Goal: Download file/media

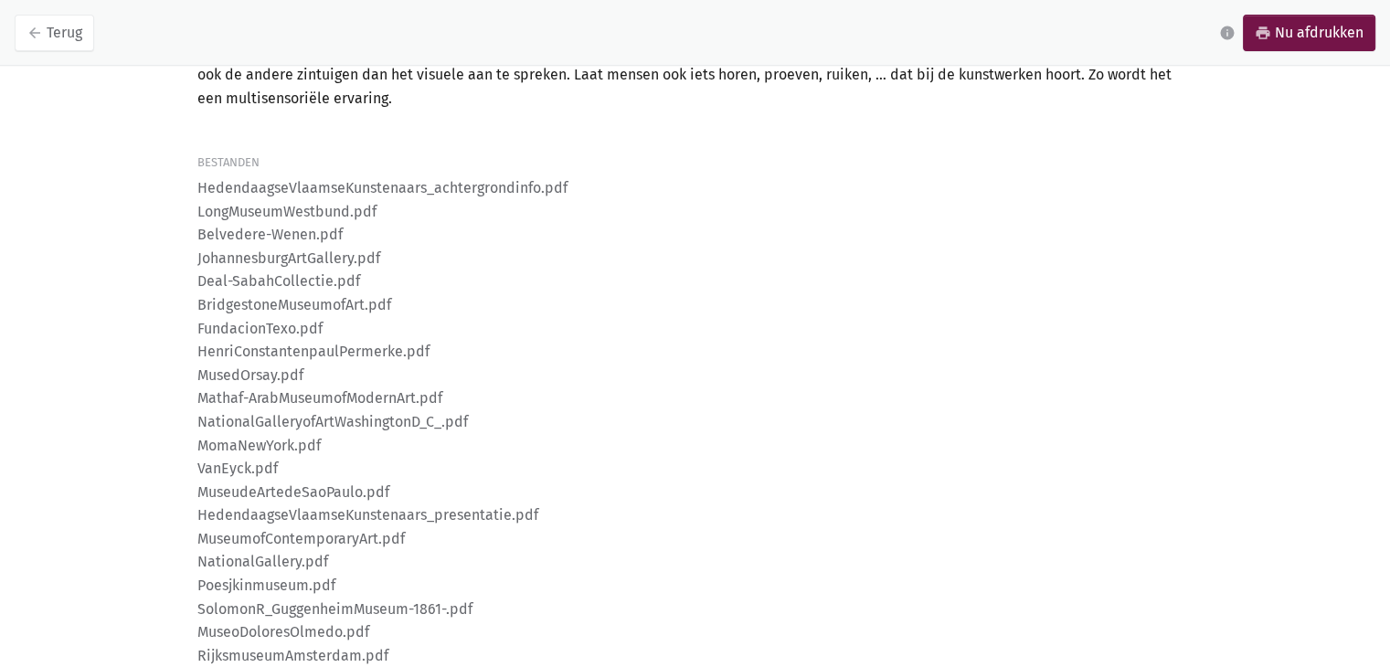
scroll to position [1223, 0]
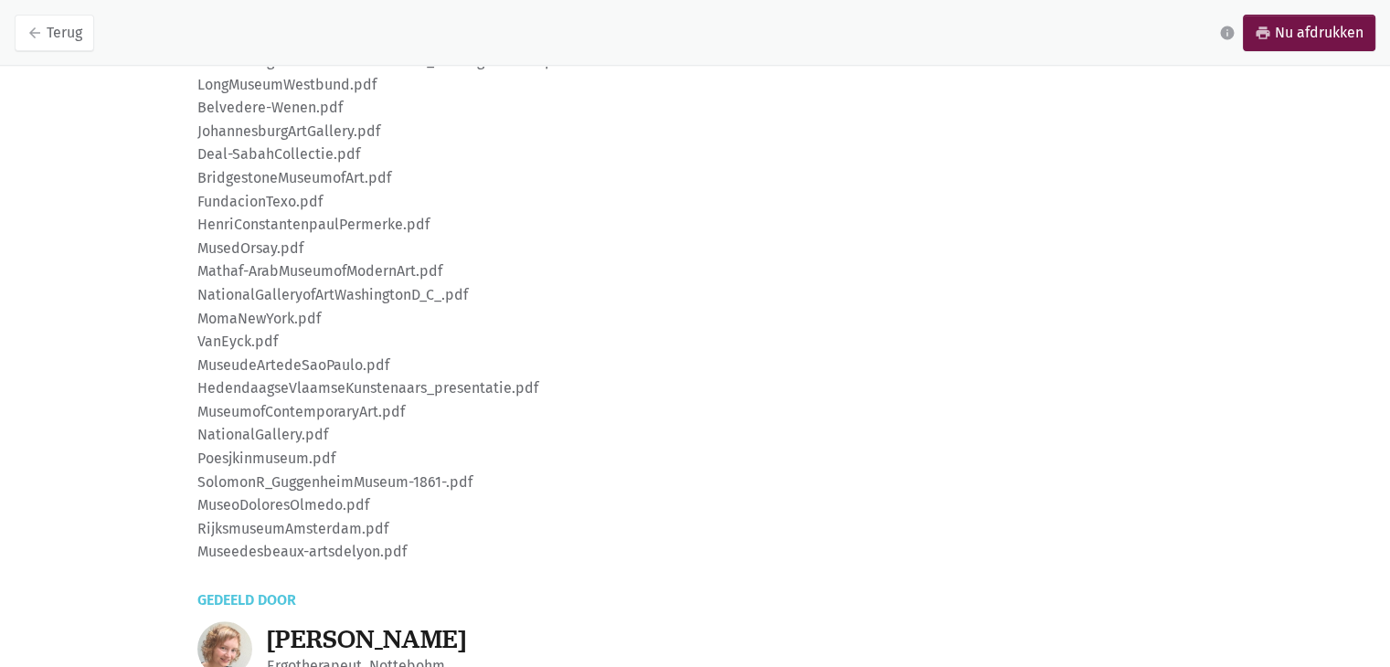
click at [283, 530] on li "RijksmuseumAmsterdam.pdf" at bounding box center [695, 529] width 996 height 24
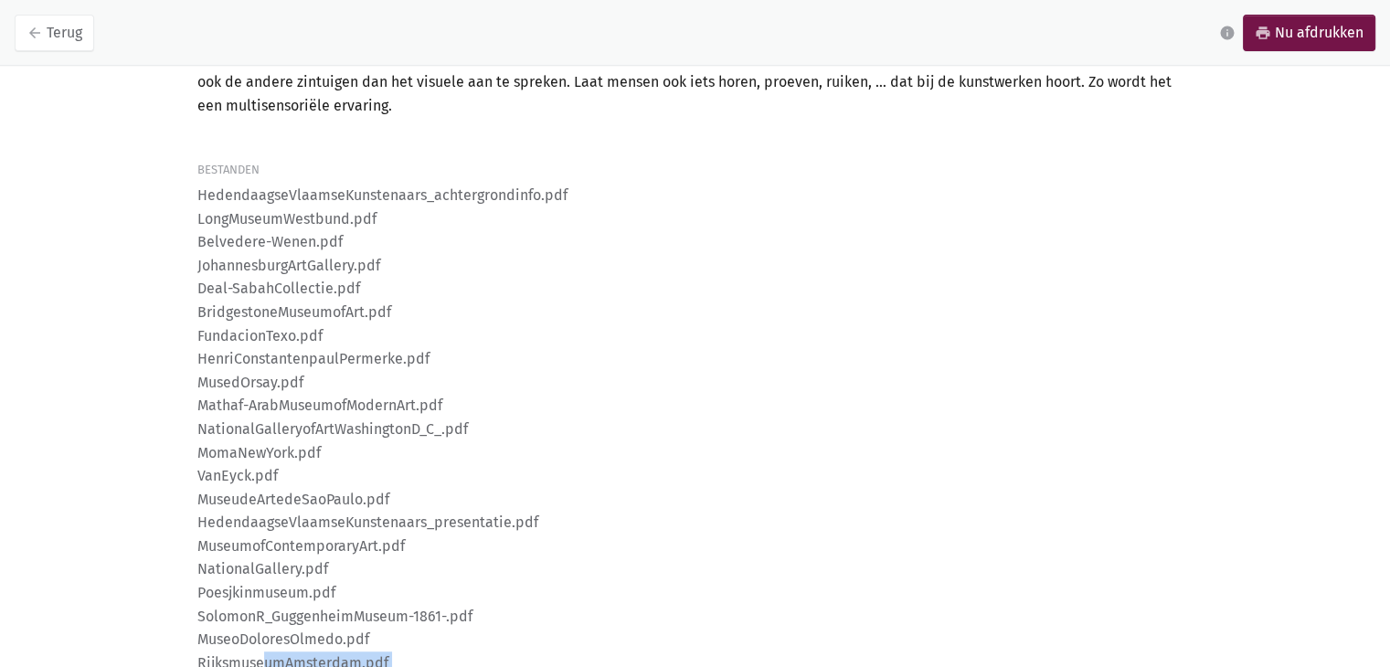
scroll to position [949, 0]
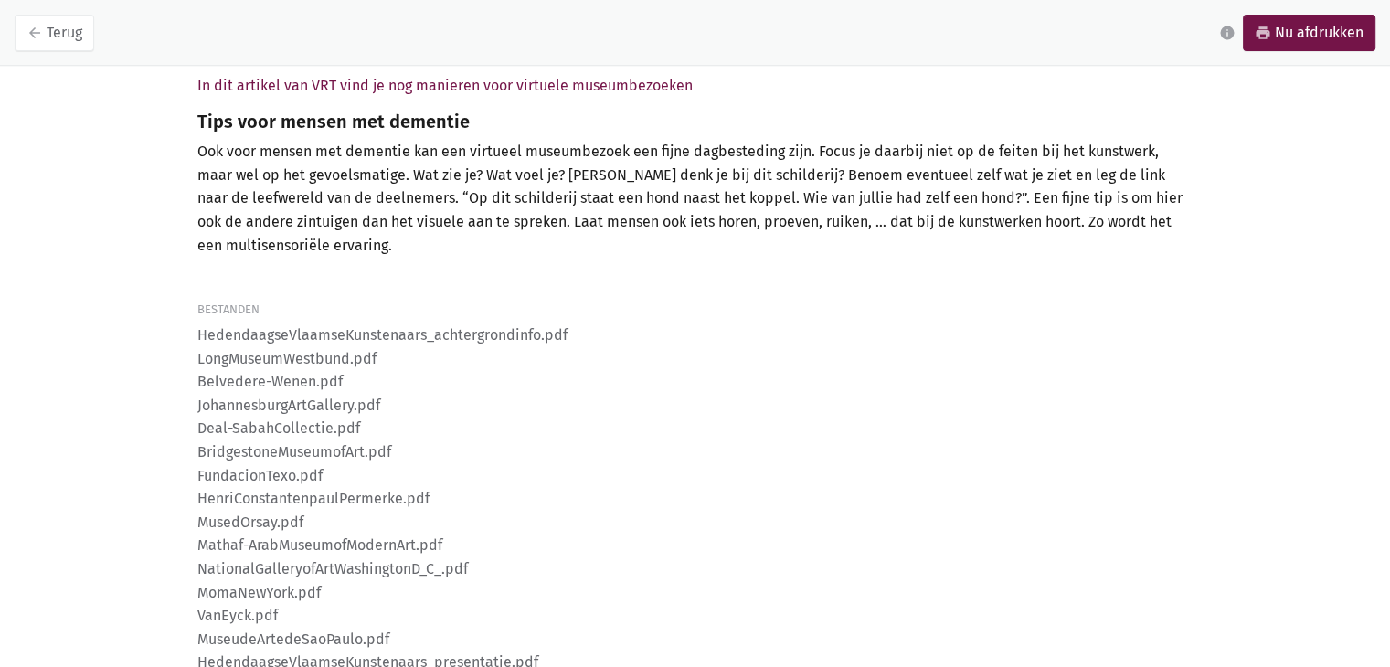
click at [223, 306] on div "Bestanden" at bounding box center [695, 310] width 996 height 19
click at [247, 371] on li "Belvedere-Wenen.pdf" at bounding box center [695, 382] width 996 height 24
click at [249, 370] on li "Belvedere-Wenen.pdf" at bounding box center [695, 382] width 996 height 24
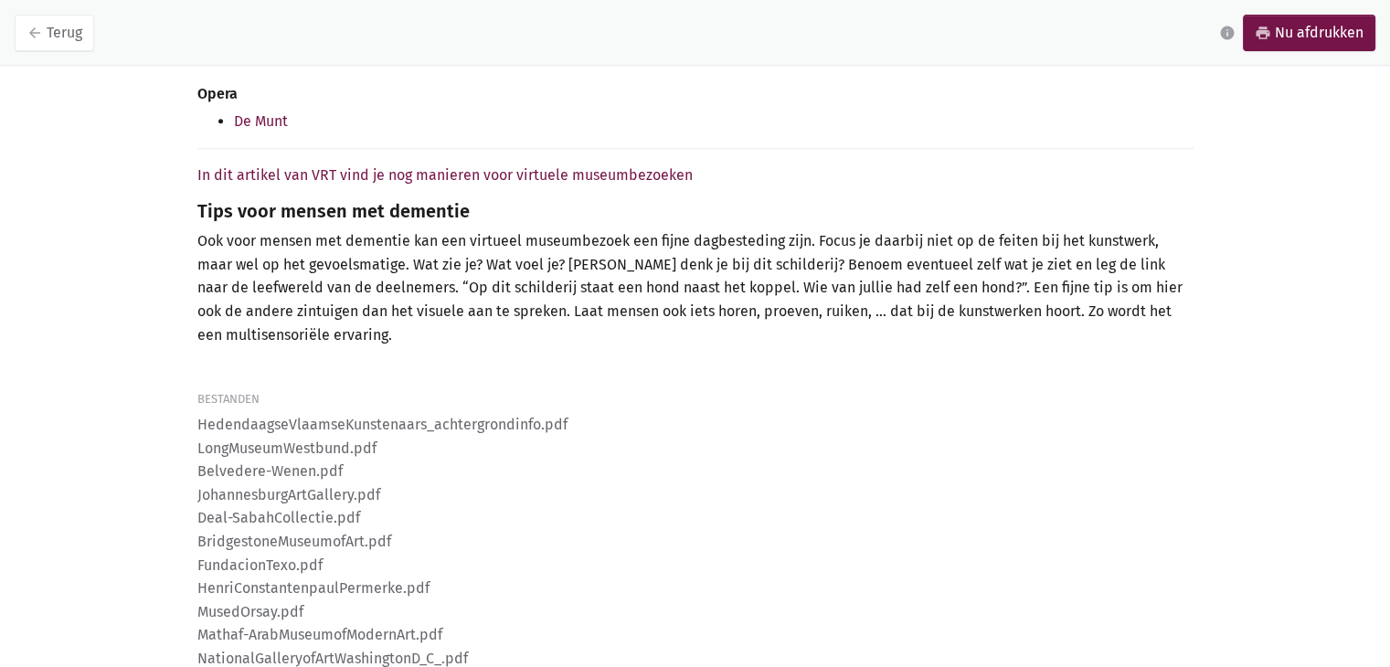
scroll to position [1097, 0]
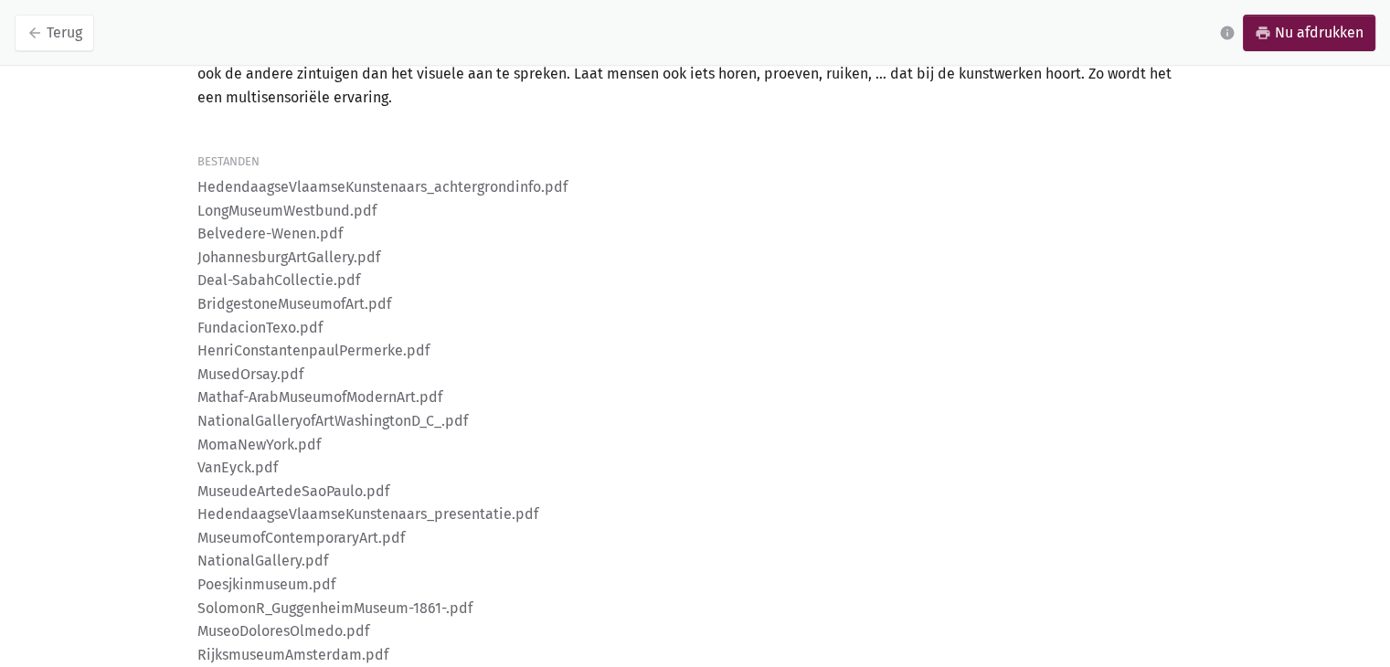
click at [266, 433] on li "MomaNewYork.pdf" at bounding box center [695, 445] width 996 height 24
click at [279, 407] on li "Mathaf-ArabMuseumofModernArt.pdf" at bounding box center [695, 398] width 996 height 24
click at [276, 420] on li "NationalGalleryofArtWashingtonD_C_.pdf" at bounding box center [695, 421] width 996 height 24
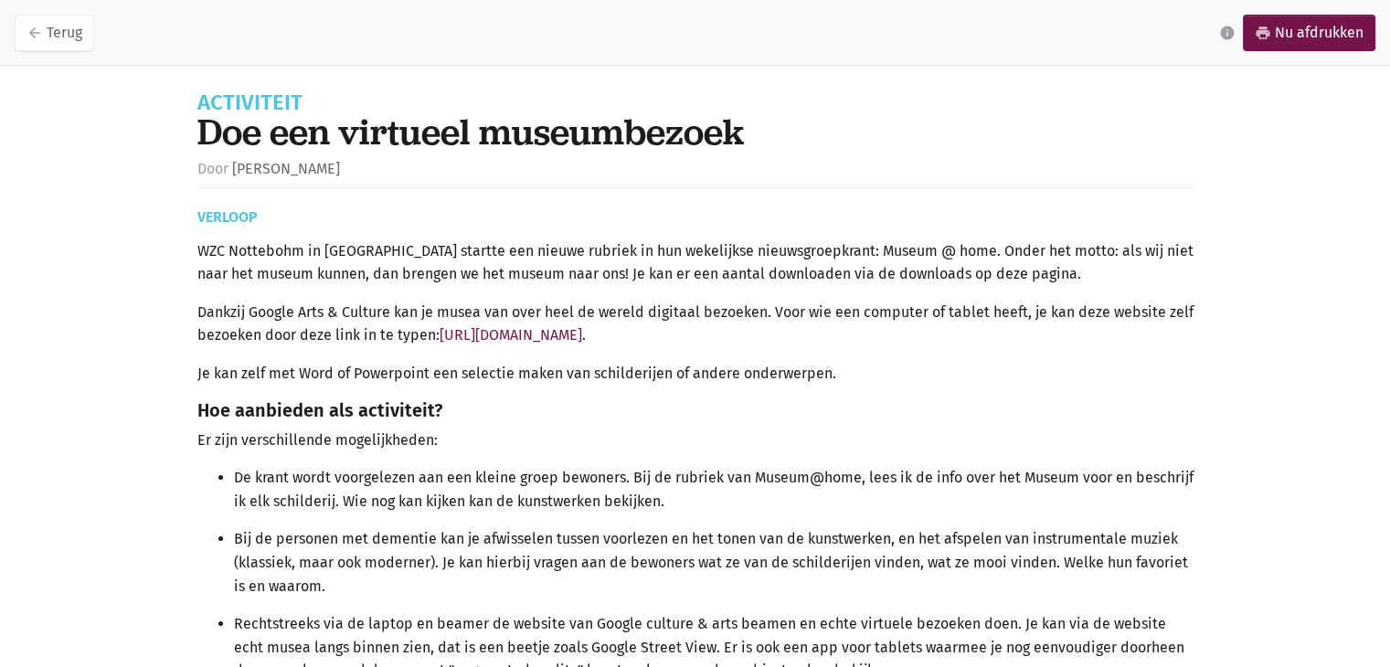
scroll to position [0, 0]
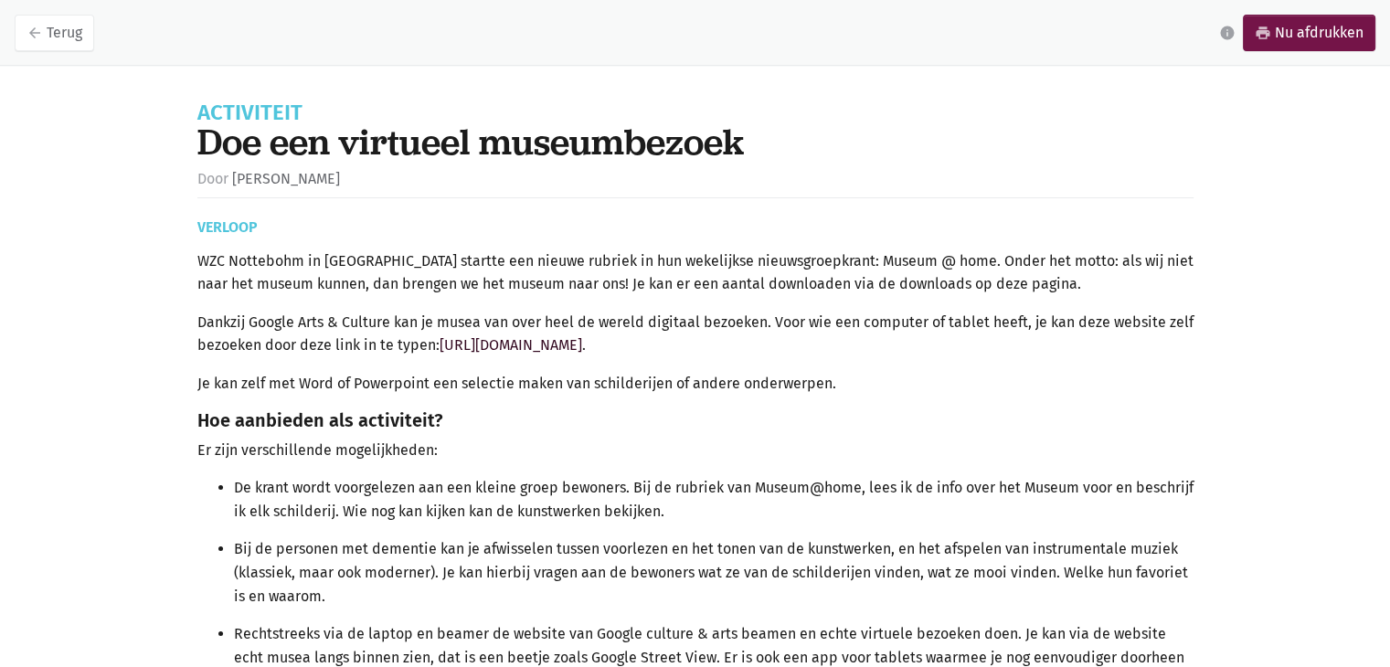
click at [549, 347] on link "[URL][DOMAIN_NAME]" at bounding box center [511, 344] width 143 height 17
